Goal: Information Seeking & Learning: Check status

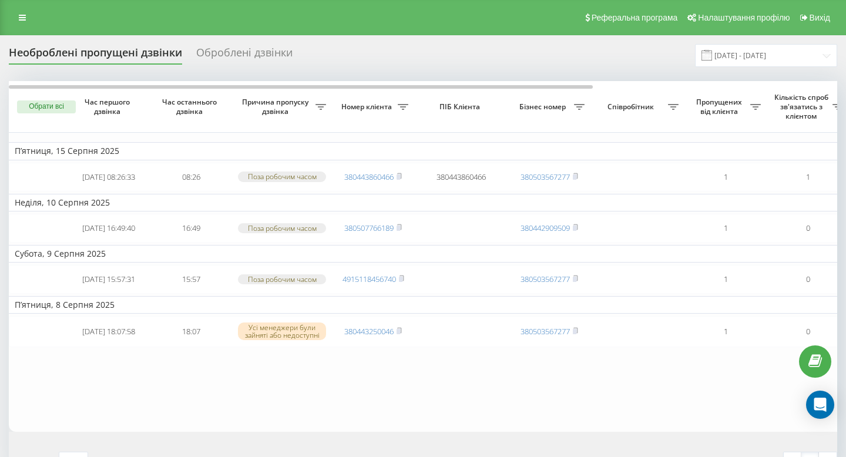
click at [244, 44] on div "Необроблені пропущені дзвінки Оброблені дзвінки 01.08.2025 - 31.08.2025" at bounding box center [423, 55] width 828 height 23
click at [244, 53] on div "Оброблені дзвінки" at bounding box center [244, 55] width 96 height 18
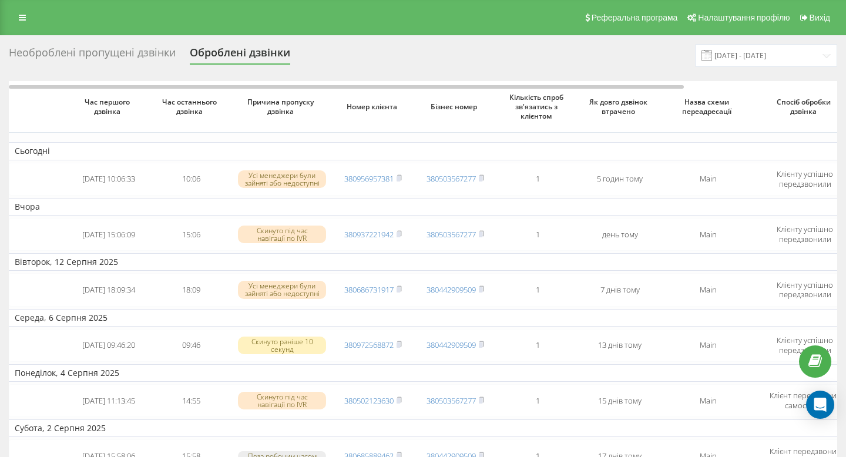
click at [130, 57] on div "Необроблені пропущені дзвінки" at bounding box center [92, 55] width 167 height 18
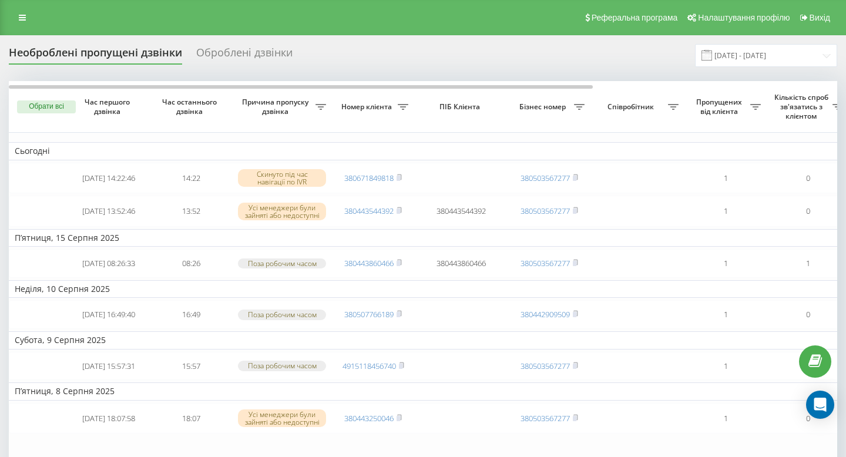
scroll to position [0, 1]
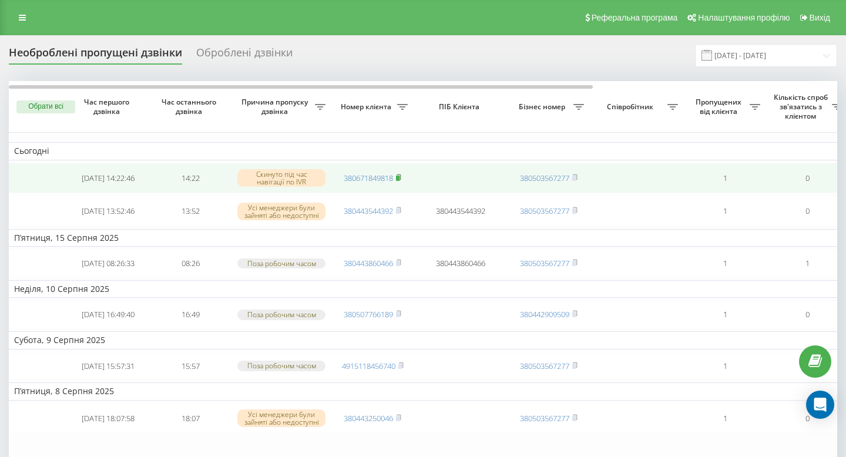
click at [399, 179] on rect at bounding box center [398, 178] width 4 height 5
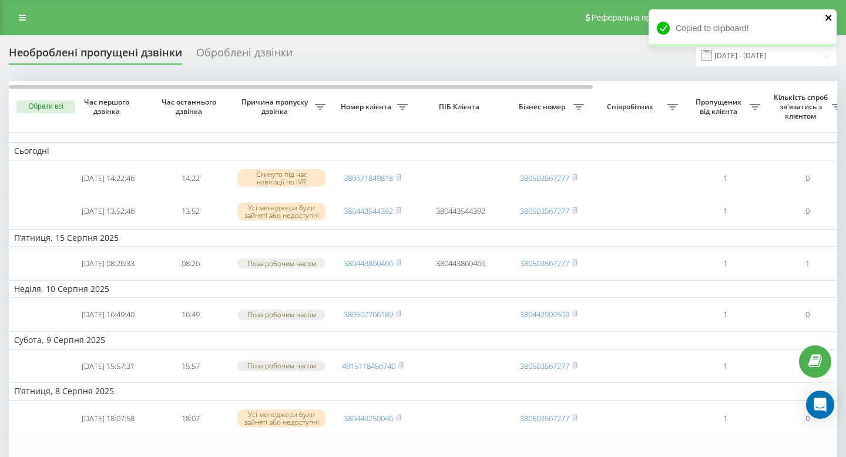
click at [828, 17] on icon "close" at bounding box center [828, 18] width 6 height 6
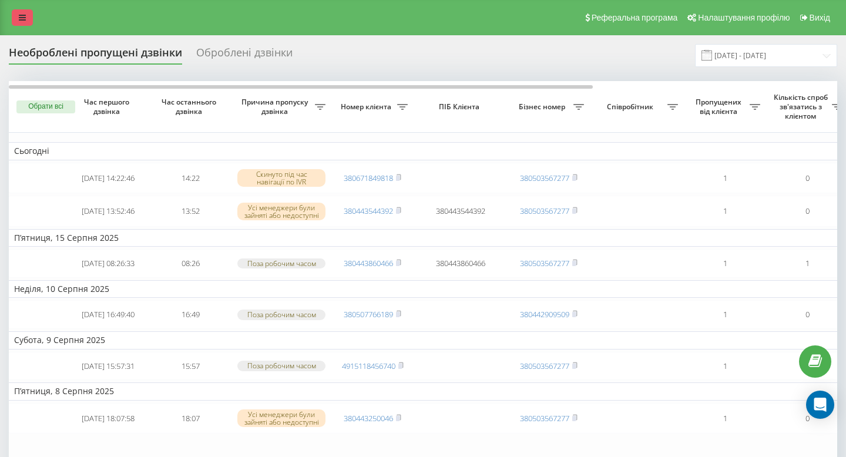
click at [24, 24] on link at bounding box center [22, 17] width 21 height 16
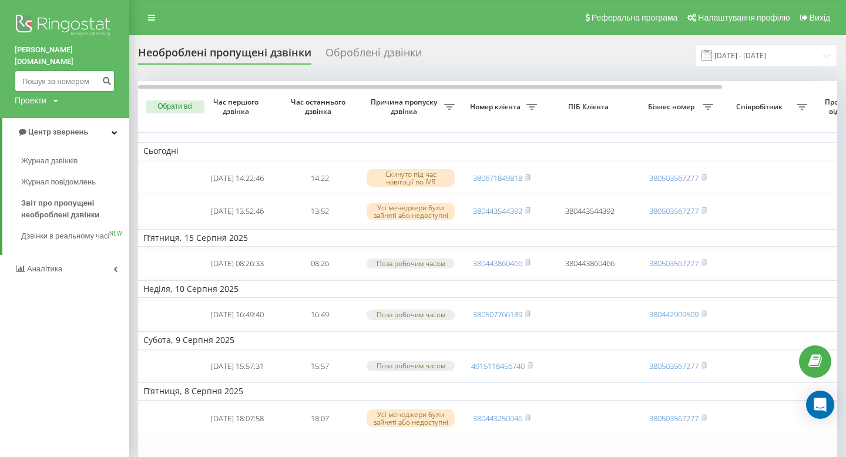
click at [57, 76] on input at bounding box center [65, 80] width 100 height 21
paste input "380671849818"
type input "380671849818"
click at [107, 76] on icon "submit" at bounding box center [107, 79] width 10 height 7
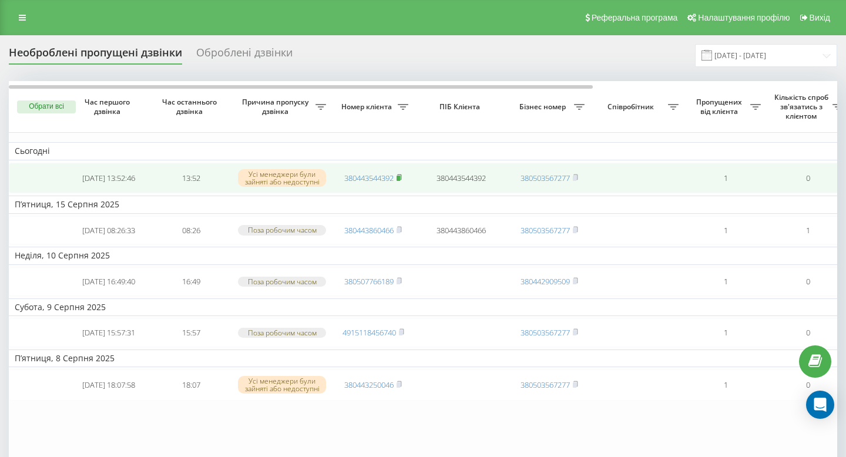
click at [400, 179] on rect at bounding box center [398, 178] width 4 height 5
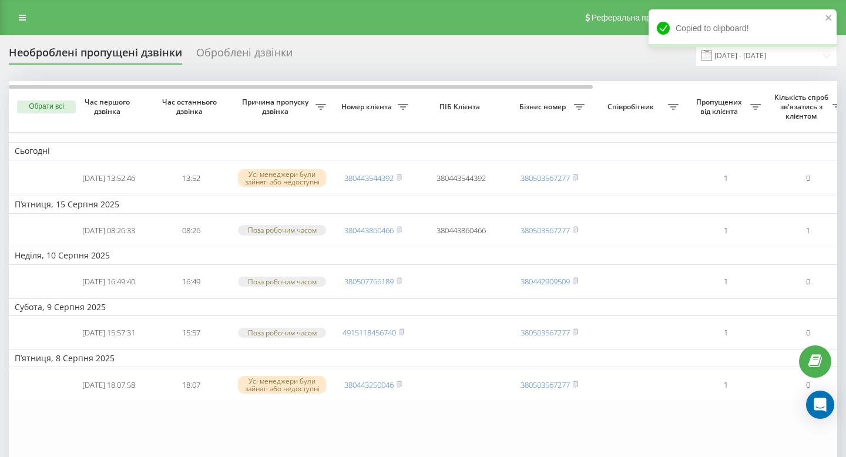
click at [207, 56] on div "Оброблені дзвінки" at bounding box center [244, 55] width 96 height 18
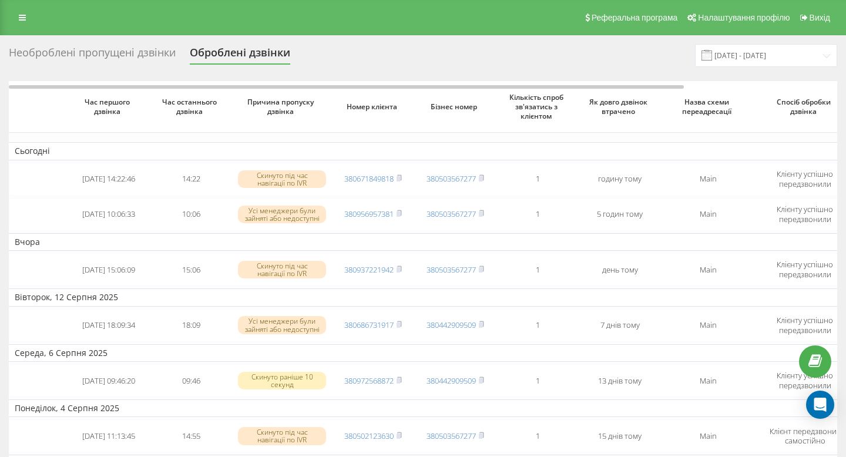
click at [163, 55] on div "Необроблені пропущені дзвінки" at bounding box center [92, 55] width 167 height 18
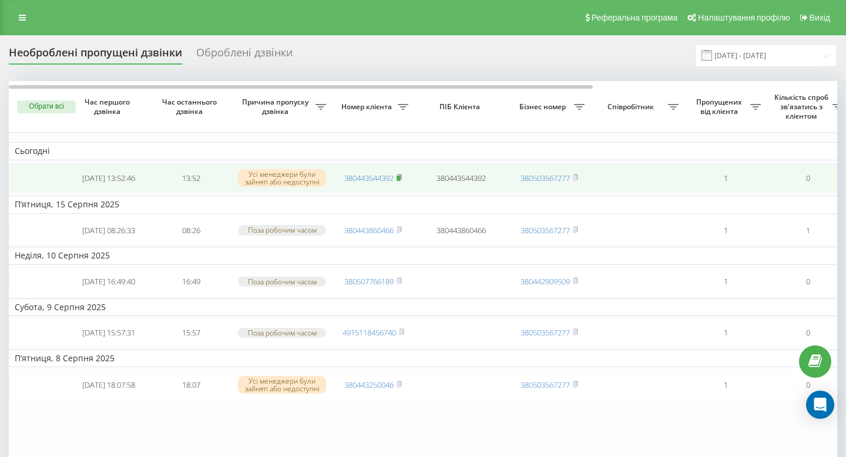
click at [400, 179] on rect at bounding box center [398, 178] width 4 height 5
